Goal: Information Seeking & Learning: Learn about a topic

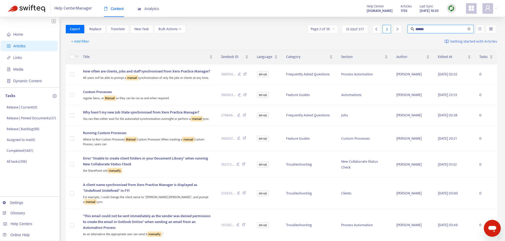
drag, startPoint x: 420, startPoint y: 29, endPoint x: 388, endPoint y: 29, distance: 32.3
click at [388, 29] on div "Page 2 of 26 15 - 30 of 377 2 ******" at bounding box center [401, 29] width 191 height 8
type input "**********"
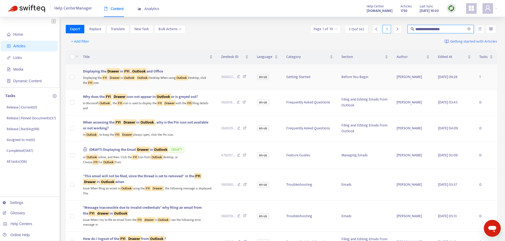
click at [167, 81] on div "Displaying the FYI Drawer in Outlook Outlook Desktop When using Outlook Desktop…" at bounding box center [147, 79] width 129 height 11
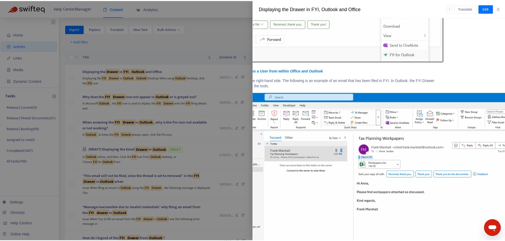
scroll to position [622, 0]
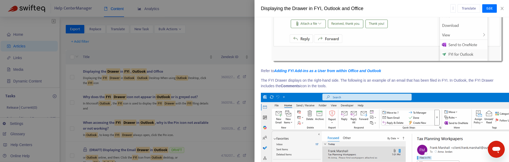
click at [174, 29] on div at bounding box center [254, 81] width 509 height 162
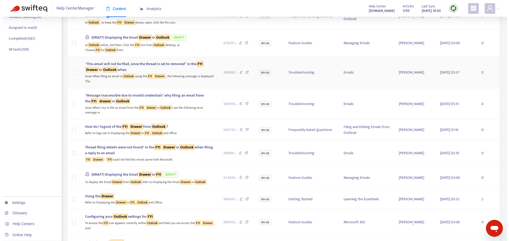
scroll to position [185, 0]
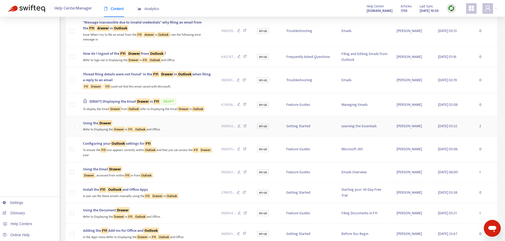
click at [178, 130] on div "Refer to Displaying the Drawer in FYI , Outlook and Office." at bounding box center [147, 129] width 129 height 6
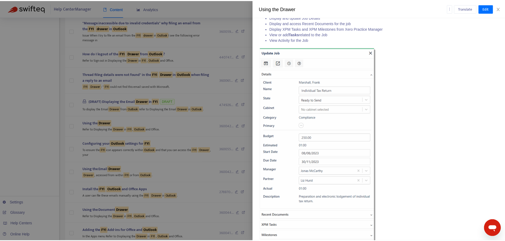
scroll to position [995, 0]
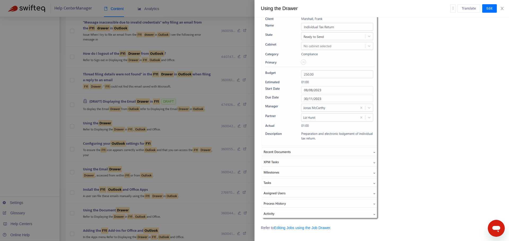
click at [182, 170] on div at bounding box center [254, 120] width 509 height 241
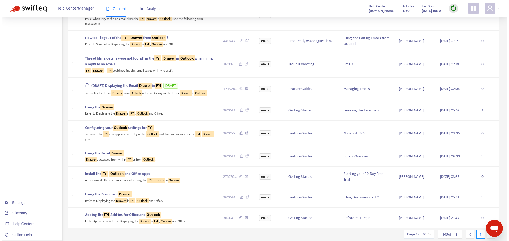
scroll to position [218, 0]
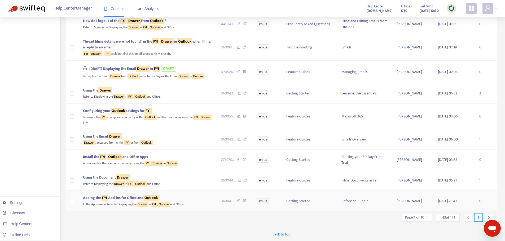
click at [192, 199] on div "Adding the FYI Add-ins for Office and Outlook" at bounding box center [147, 198] width 129 height 6
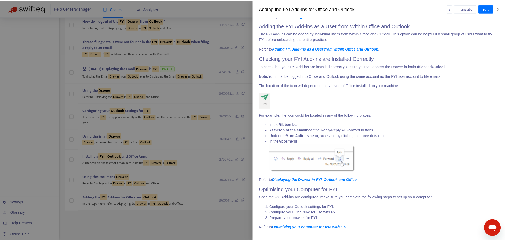
scroll to position [321, 0]
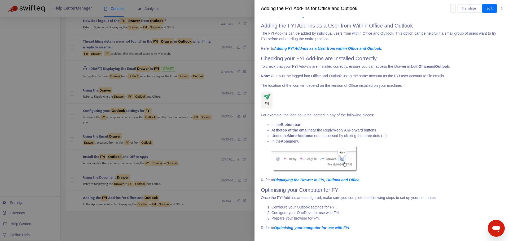
click at [148, 228] on div at bounding box center [254, 120] width 509 height 241
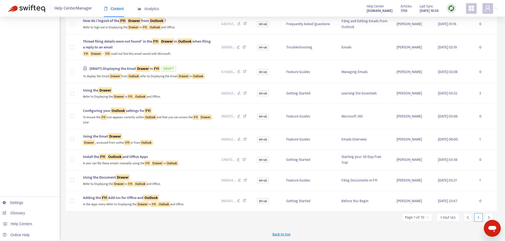
click at [487, 218] on div at bounding box center [488, 218] width 8 height 8
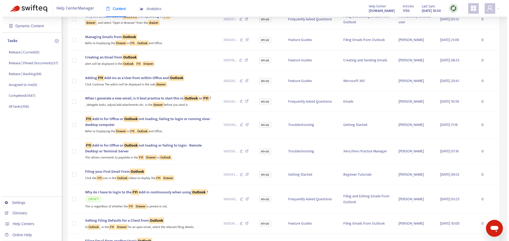
scroll to position [0, 0]
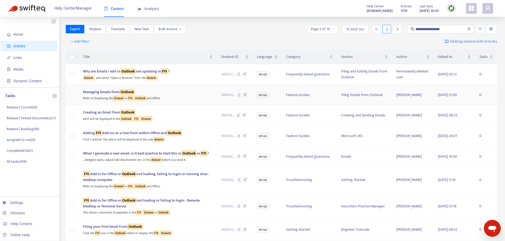
click at [185, 89] on div "Managing Emails from Outlook" at bounding box center [147, 92] width 129 height 6
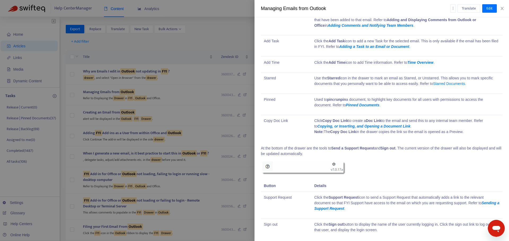
scroll to position [1198, 0]
